Goal: Task Accomplishment & Management: Complete application form

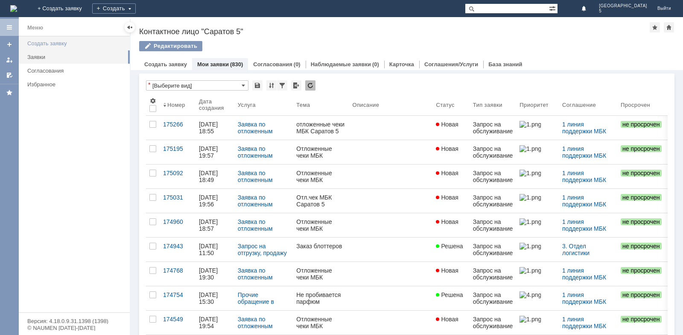
click at [54, 43] on div "Создать заявку" at bounding box center [75, 43] width 97 height 6
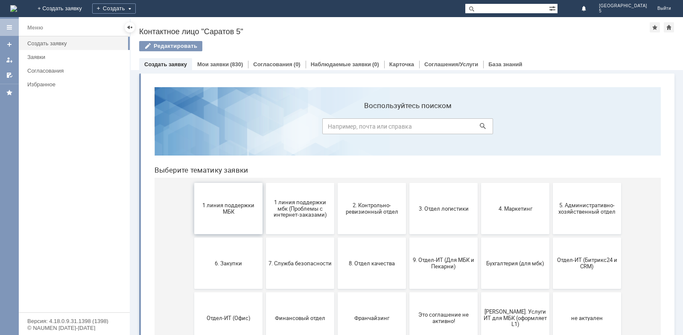
click at [218, 213] on span "1 линия поддержки МБК" at bounding box center [228, 208] width 63 height 13
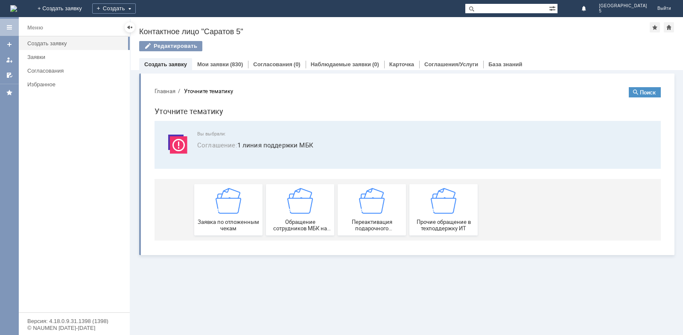
click at [218, 213] on img at bounding box center [229, 201] width 26 height 26
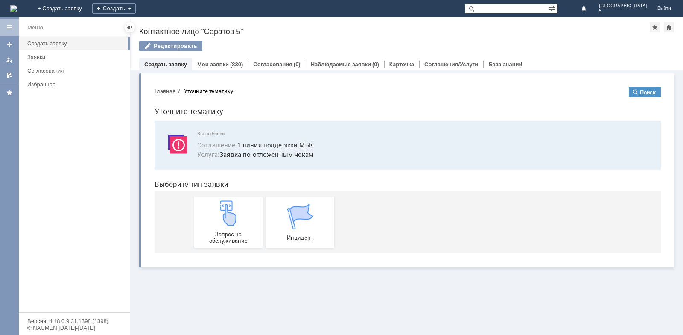
click at [218, 213] on img at bounding box center [229, 213] width 26 height 26
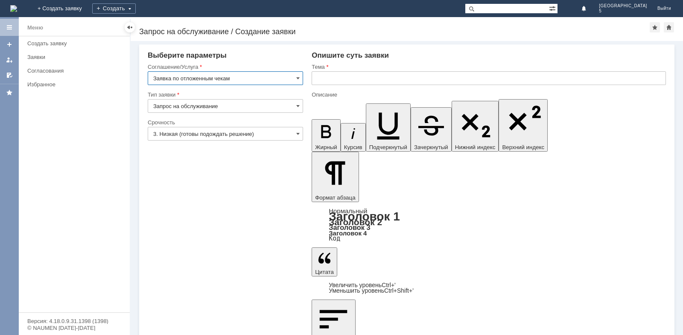
click at [381, 76] on input "text" at bounding box center [489, 78] width 354 height 14
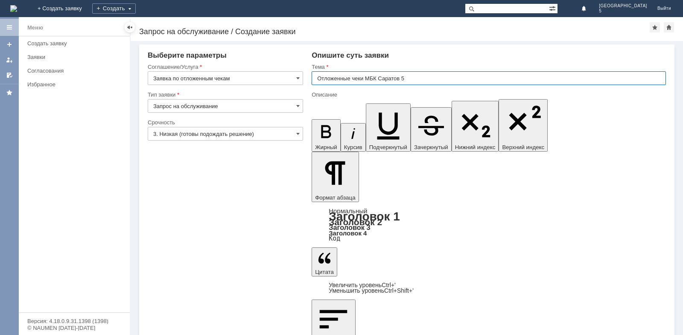
type input "Отложенные чеки МБК Саратов 5"
drag, startPoint x: 394, startPoint y: 2324, endPoint x: 393, endPoint y: 2342, distance: 17.6
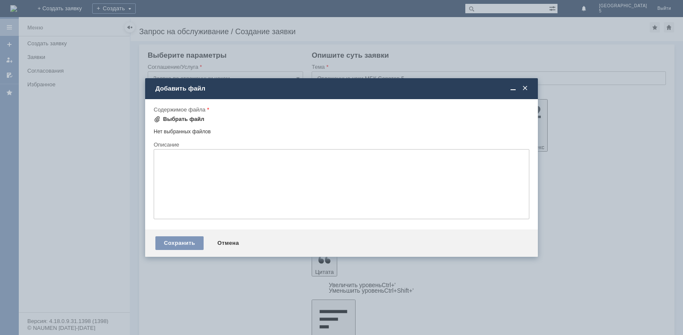
click at [192, 118] on div "Выбрать файл" at bounding box center [183, 119] width 41 height 7
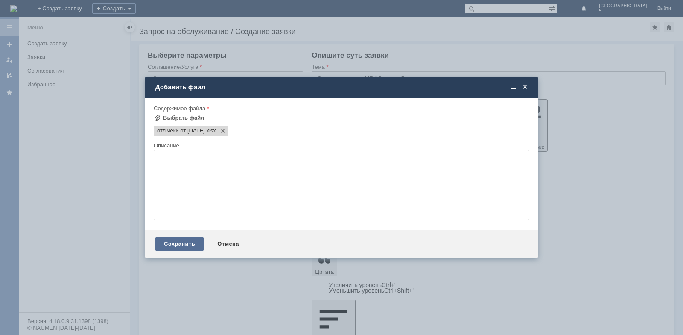
click at [184, 245] on div "Сохранить" at bounding box center [179, 244] width 48 height 14
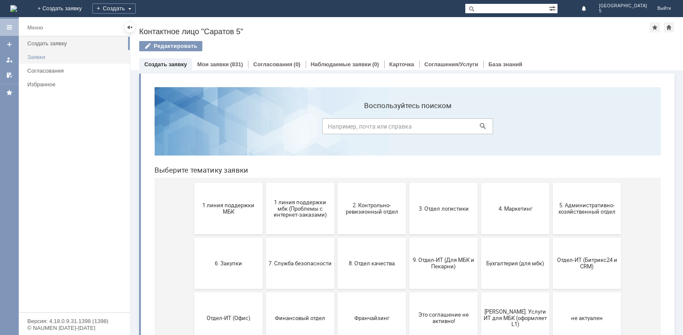
click at [56, 60] on link "Заявки" at bounding box center [76, 56] width 104 height 13
